Goal: Task Accomplishment & Management: Use online tool/utility

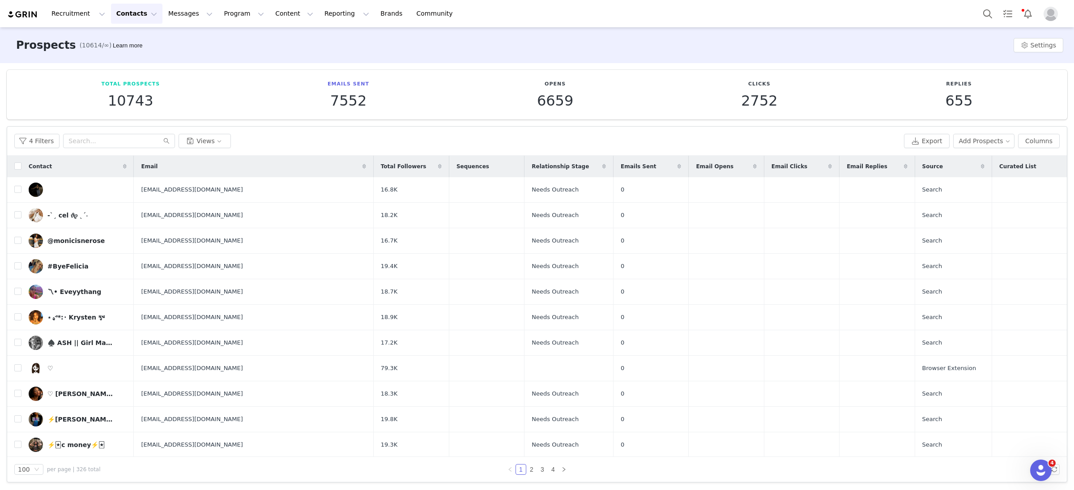
scroll to position [997, 0]
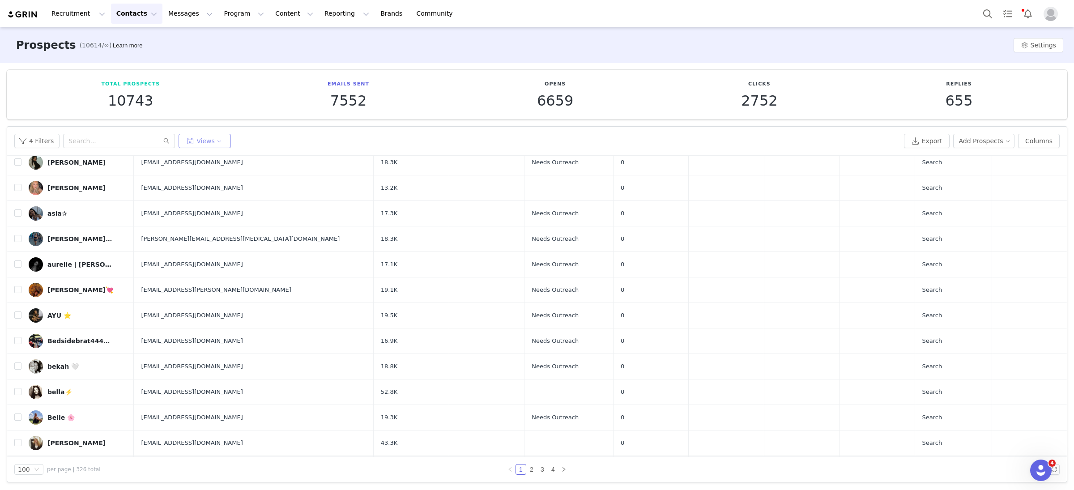
click at [203, 144] on button "Views" at bounding box center [205, 141] width 52 height 14
click at [210, 178] on button "Tier 2 - To Outreach" at bounding box center [228, 176] width 90 height 14
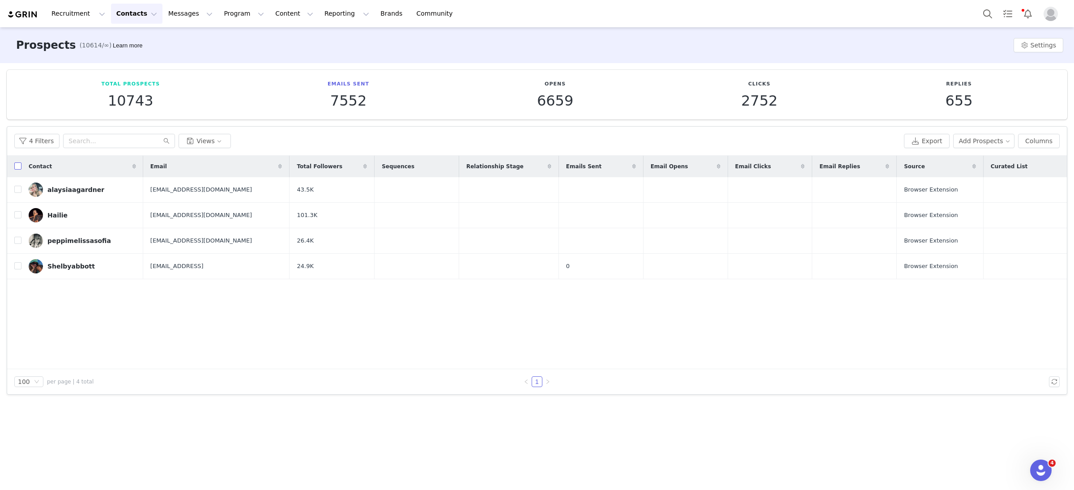
click at [17, 167] on input "checkbox" at bounding box center [17, 165] width 7 height 7
checkbox input "true"
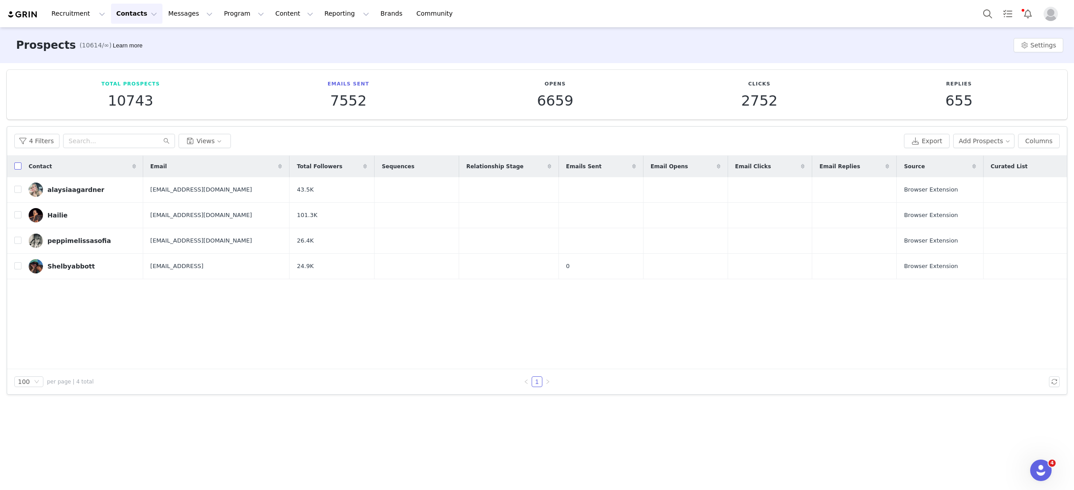
checkbox input "true"
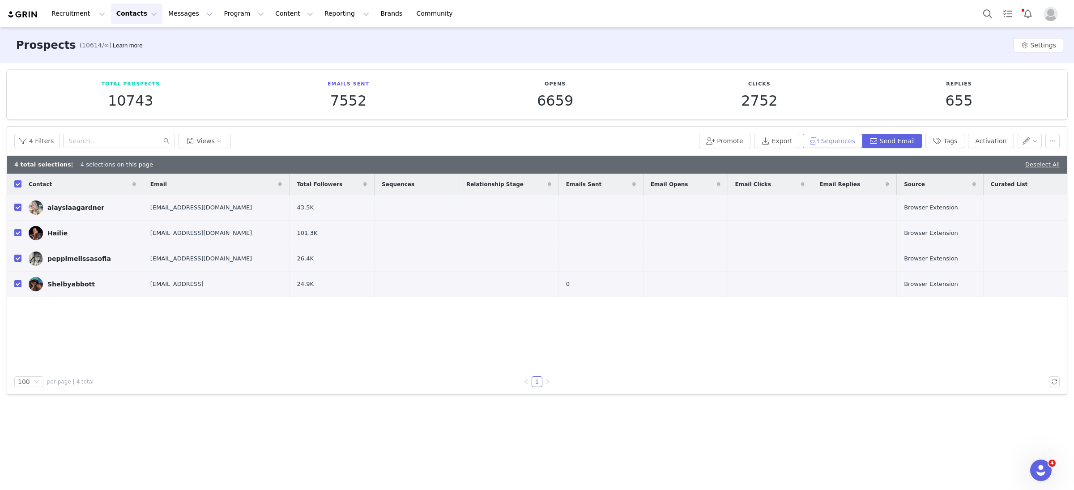
click at [829, 141] on button "Sequences" at bounding box center [832, 141] width 59 height 14
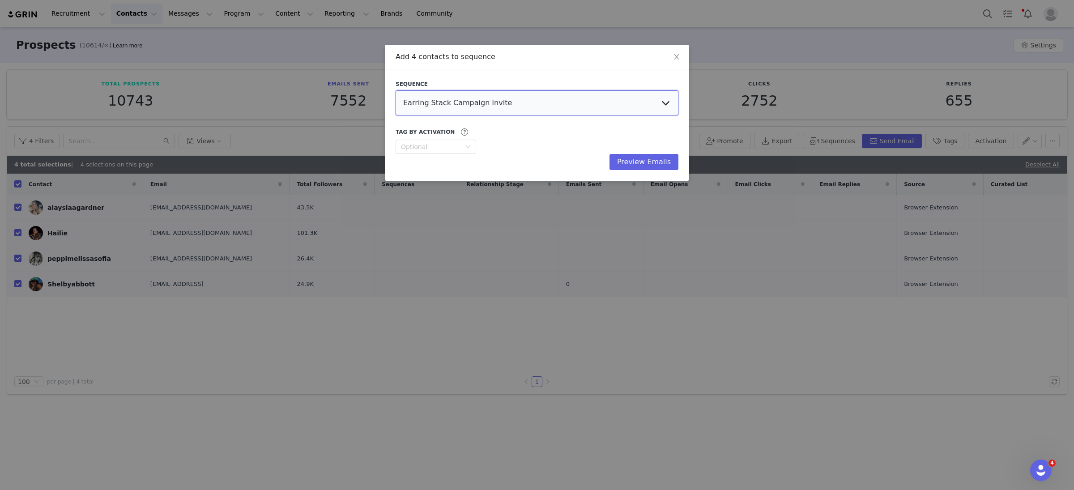
click at [453, 105] on select "Earring Stack Campaign Invite The Bangles Edit Campaign Invite Pearls Campaign …" at bounding box center [537, 102] width 283 height 25
select select "35b5dbce-ea9a-41a3-a16a-55a09822b900"
click at [396, 90] on select "Earring Stack Campaign Invite The Bangles Edit Campaign Invite Pearls Campaign …" at bounding box center [537, 102] width 283 height 25
click at [663, 159] on button "Preview Emails" at bounding box center [644, 162] width 69 height 16
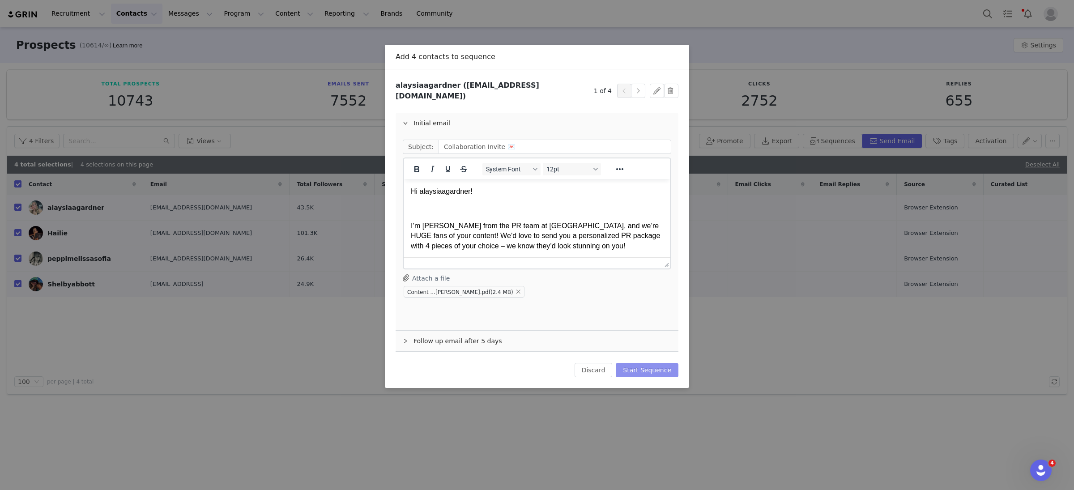
click at [638, 363] on button "Start Sequence" at bounding box center [647, 370] width 63 height 14
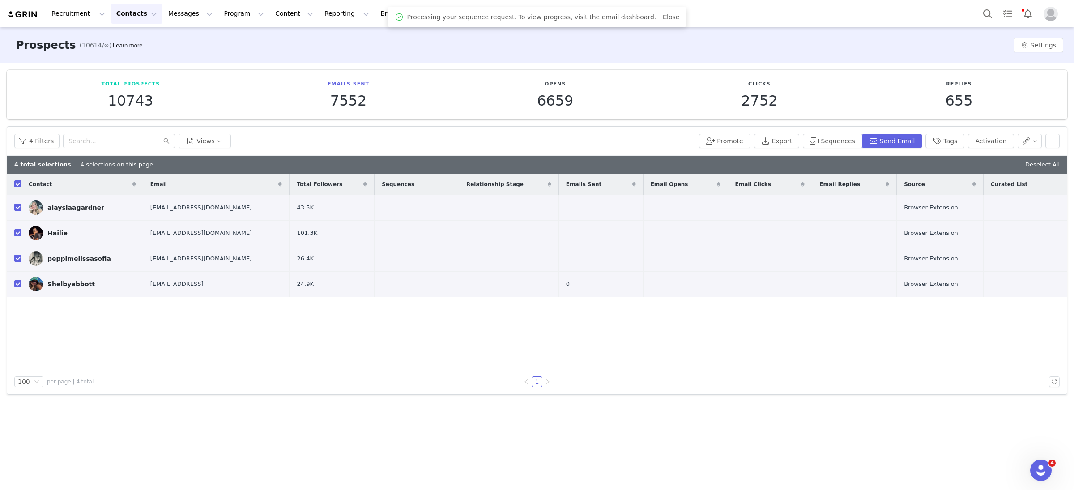
click at [21, 183] on div "Contact" at bounding box center [82, 184] width 122 height 21
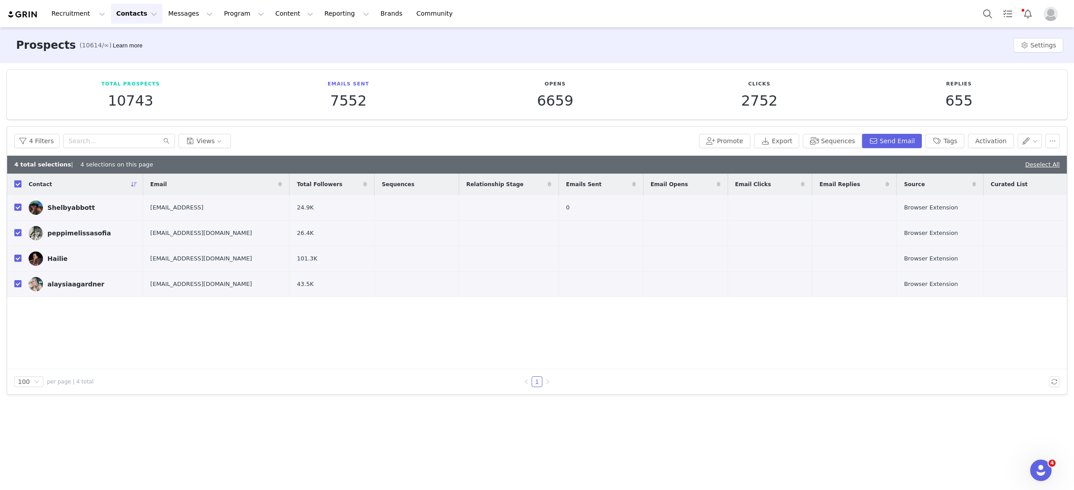
click at [19, 182] on input "checkbox" at bounding box center [17, 183] width 7 height 7
checkbox input "false"
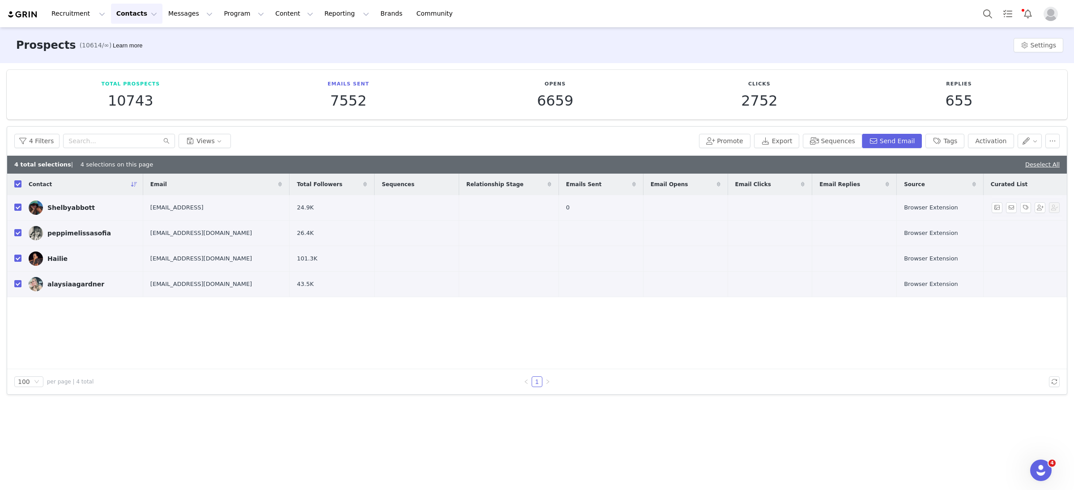
checkbox input "false"
